Goal: Task Accomplishment & Management: Complete application form

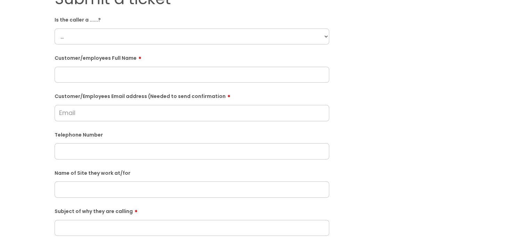
scroll to position [59, 0]
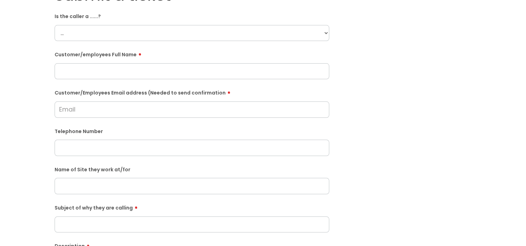
click at [76, 111] on input "Customer/Employees Email address (Needed to send confirmation" at bounding box center [192, 110] width 275 height 16
type input "[EMAIL_ADDRESS][DOMAIN_NAME]"
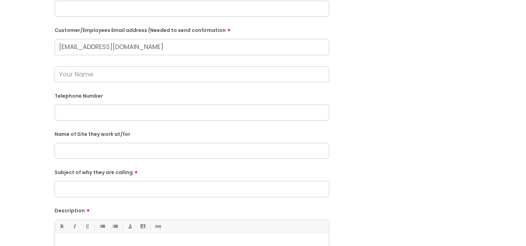
scroll to position [137, 0]
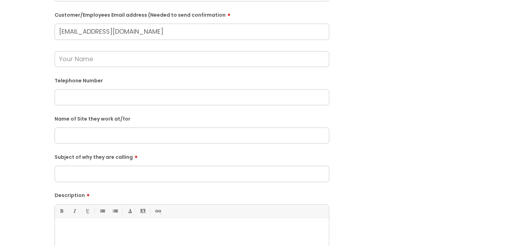
paste input "The Cricketers"
type input "The Cricketers"
click at [78, 61] on input "text" at bounding box center [192, 59] width 275 height 16
paste input "[PERSON_NAME]"
type input "[PERSON_NAME]"
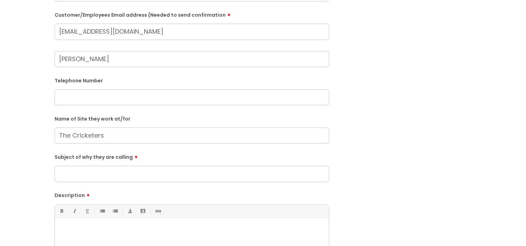
paste input "07474356776"
type input "07474356776"
click at [81, 175] on input "Subject of why they are calling" at bounding box center [192, 174] width 275 height 16
type input "Running late for work"
click at [75, 231] on p at bounding box center [192, 230] width 264 height 6
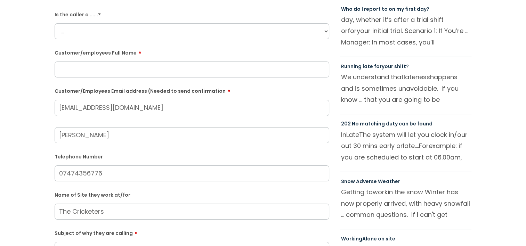
scroll to position [56, 0]
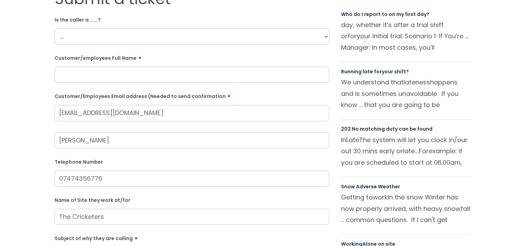
paste input "[PERSON_NAME]"
type input "[PERSON_NAME]"
drag, startPoint x: 81, startPoint y: 37, endPoint x: 84, endPoint y: 45, distance: 8.4
click at [81, 37] on select "... Citrus Customer Citrus Employee [DEMOGRAPHIC_DATA] Supplier" at bounding box center [192, 37] width 275 height 16
select select "Citrus Employee"
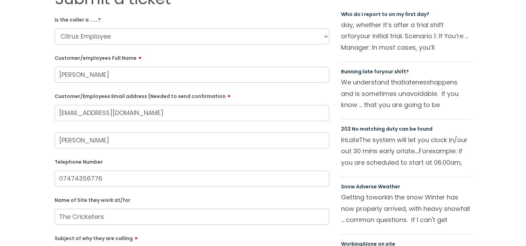
click at [55, 29] on select "... Citrus Customer Citrus Employee [DEMOGRAPHIC_DATA] Supplier" at bounding box center [192, 37] width 275 height 16
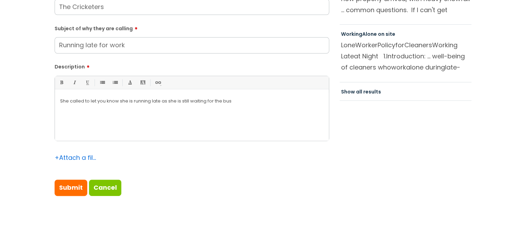
scroll to position [267, 0]
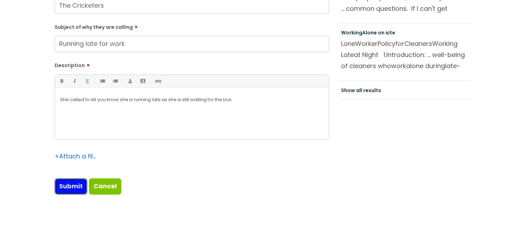
click at [65, 183] on input "Submit" at bounding box center [71, 187] width 33 height 16
type input "Please Wait..."
